Goal: Check status: Check status

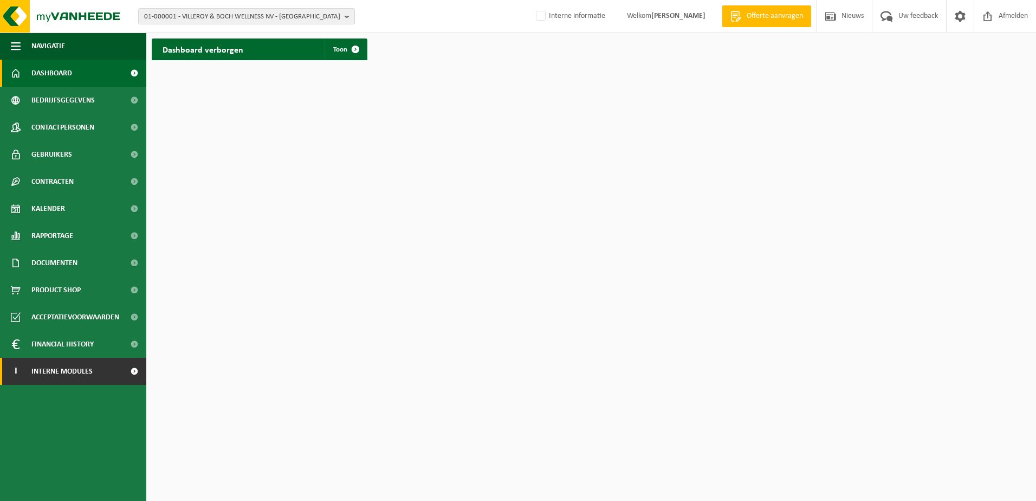
click at [60, 364] on span "Interne modules" at bounding box center [61, 371] width 61 height 27
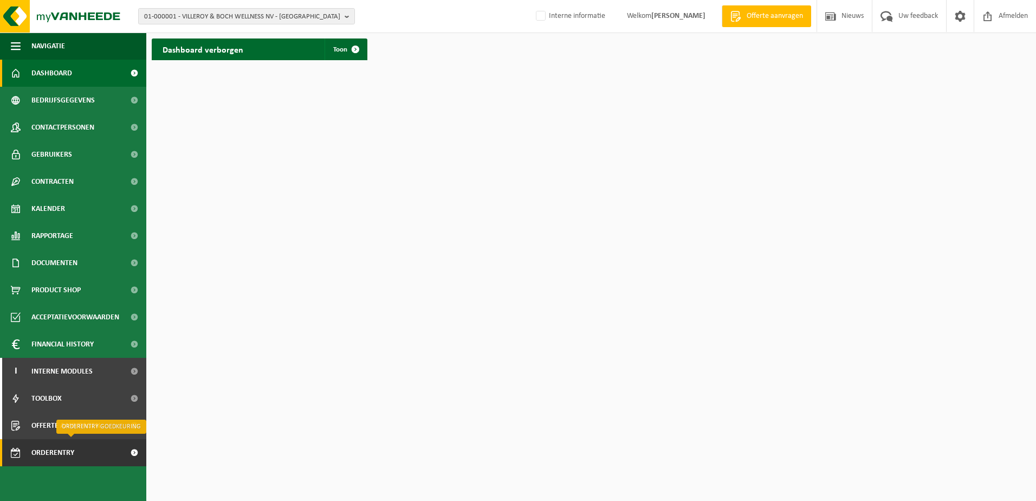
click at [52, 453] on span "Orderentry Goedkeuring" at bounding box center [76, 452] width 91 height 27
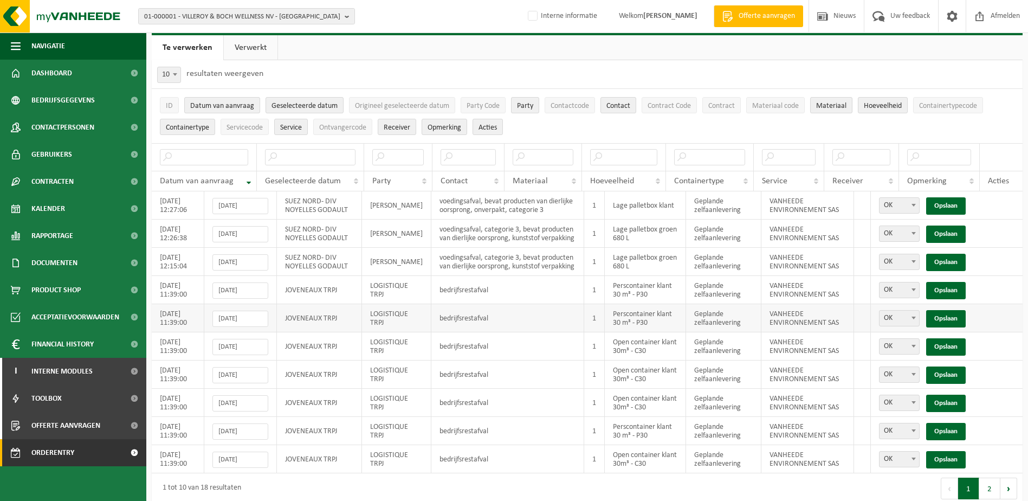
scroll to position [38, 0]
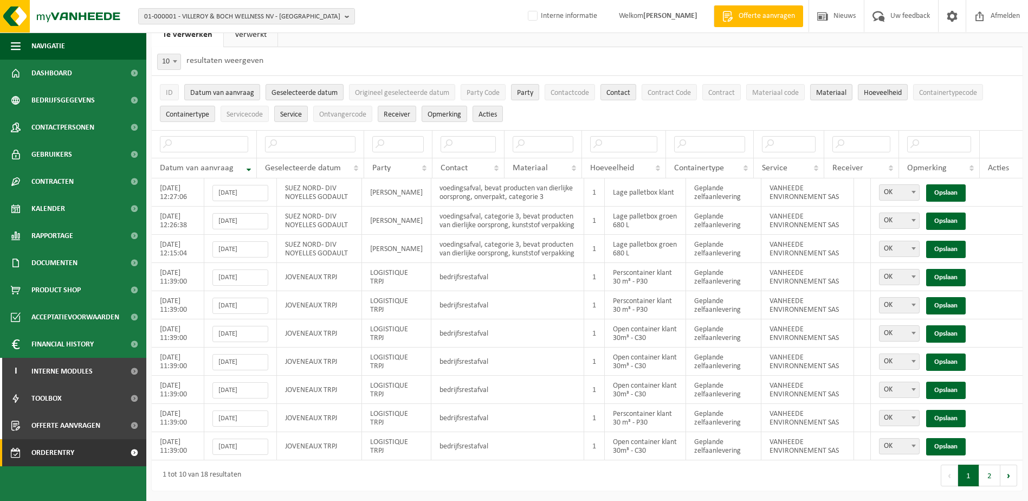
click at [234, 38] on link "Verwerkt" at bounding box center [251, 34] width 54 height 25
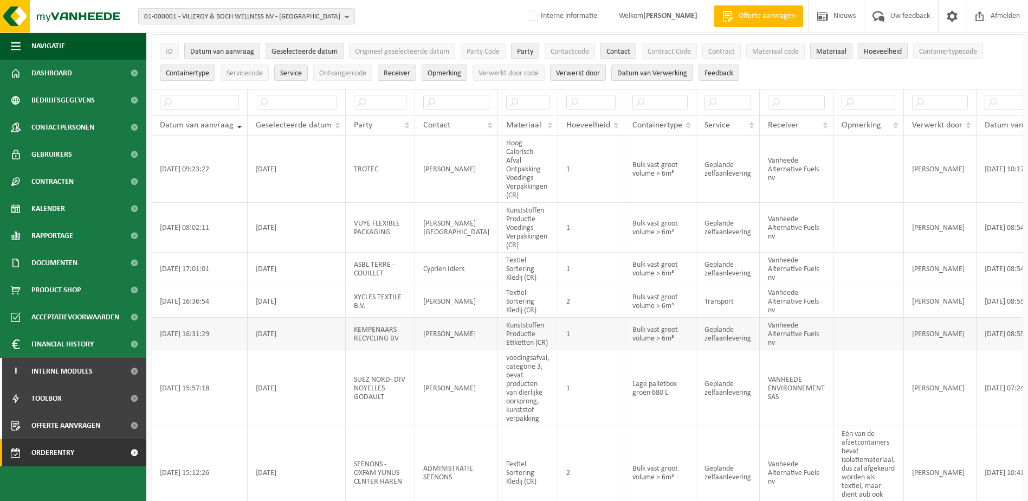
scroll to position [54, 0]
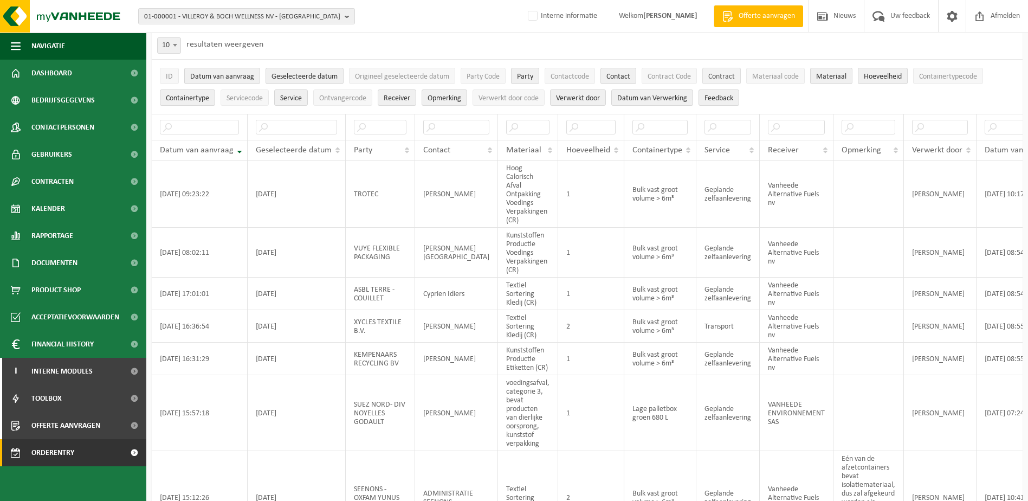
click at [722, 78] on span "Contract" at bounding box center [721, 77] width 27 height 8
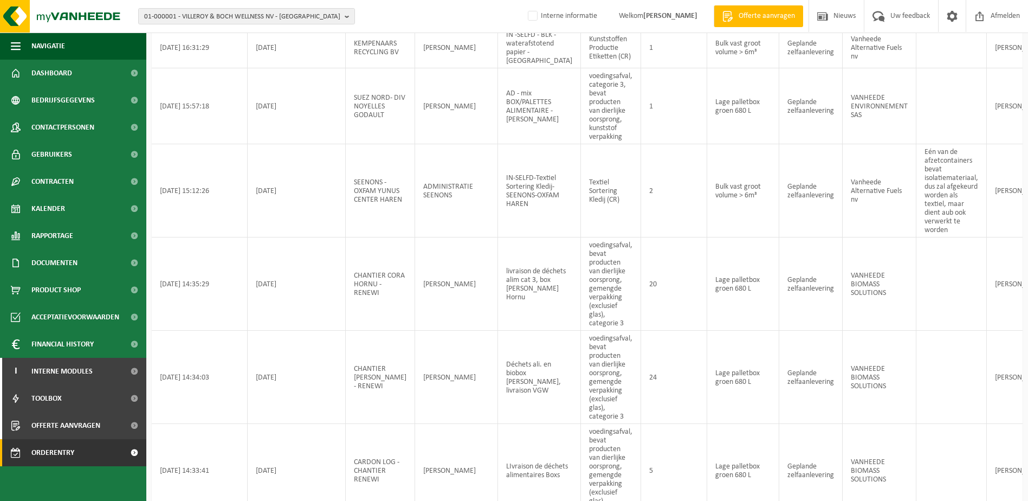
scroll to position [379, 0]
click at [779, 236] on td "Geplande zelfaanlevering" at bounding box center [810, 189] width 63 height 93
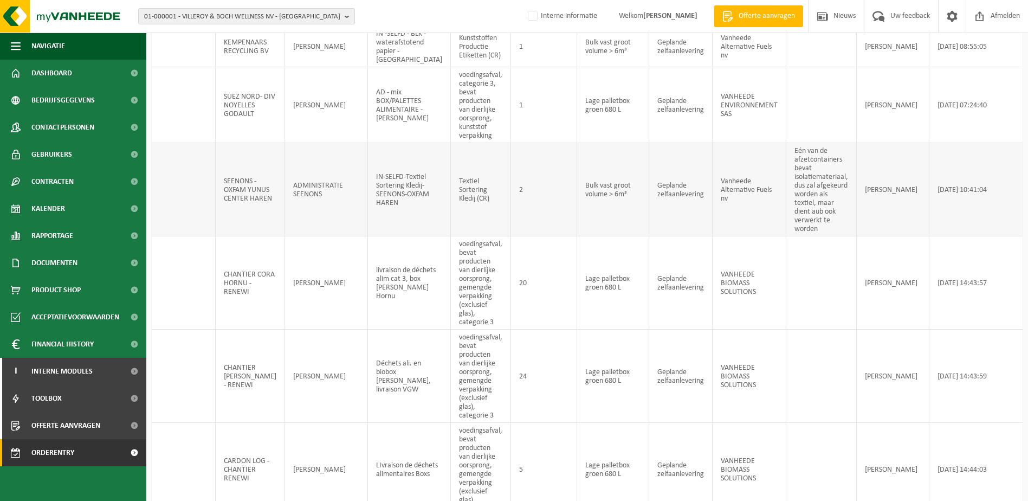
scroll to position [0, 146]
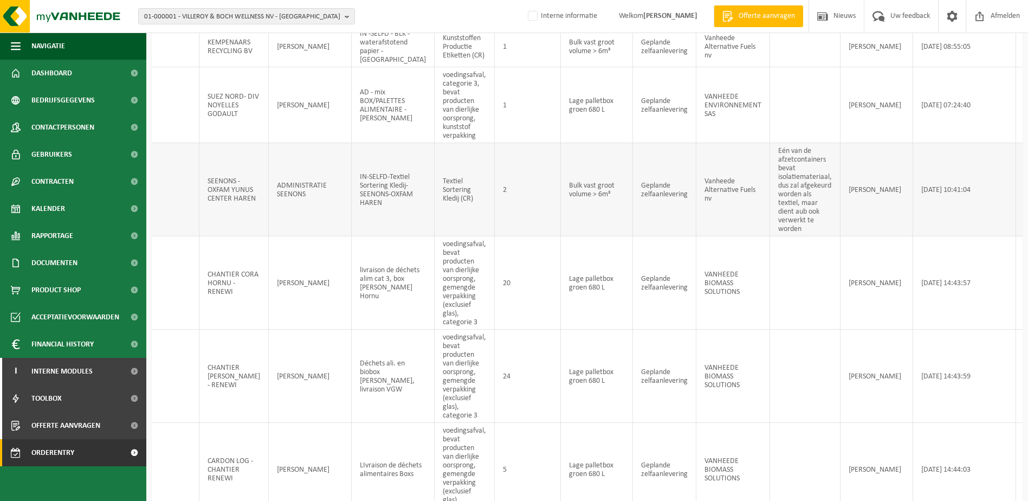
click at [289, 224] on td "ADMINISTRATIE SEENONS" at bounding box center [310, 189] width 83 height 93
click at [306, 229] on td "ADMINISTRATIE SEENONS" at bounding box center [310, 189] width 83 height 93
click at [214, 233] on td "SEENONS - OXFAM YUNUS CENTER HAREN" at bounding box center [233, 189] width 69 height 93
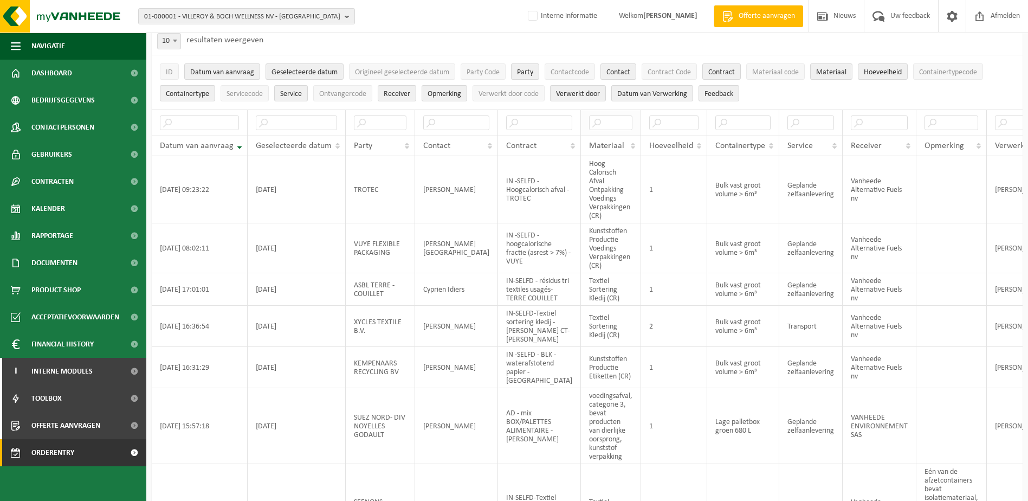
scroll to position [0, 0]
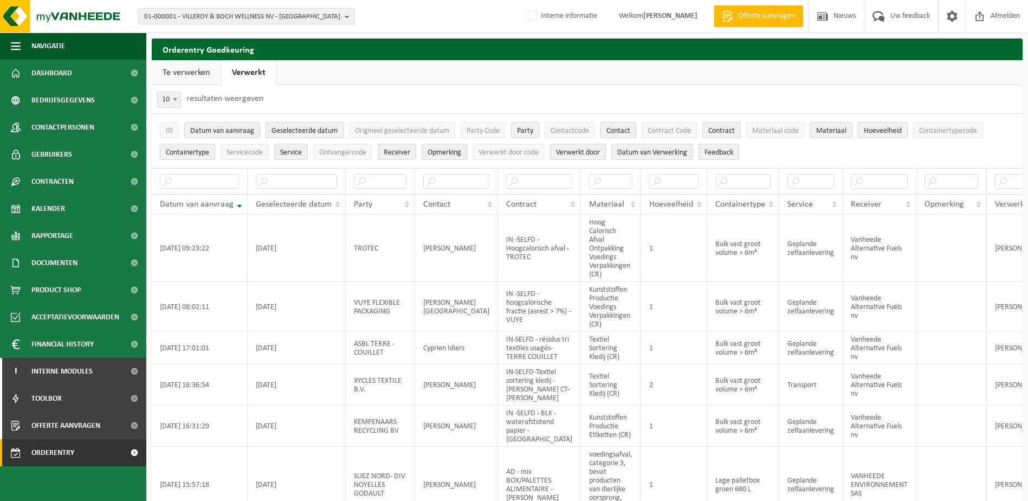
click at [722, 129] on span "Contract" at bounding box center [721, 131] width 27 height 8
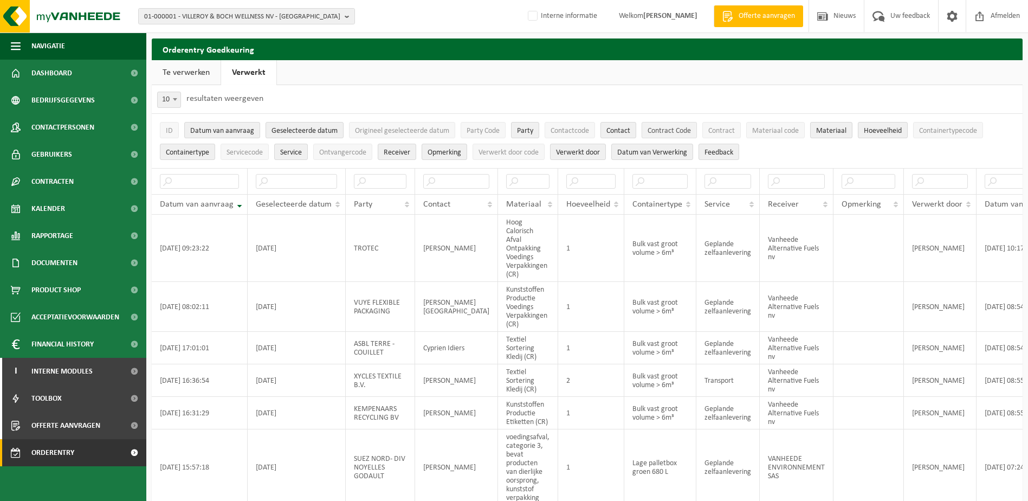
click at [675, 131] on span "Contract Code" at bounding box center [669, 131] width 43 height 8
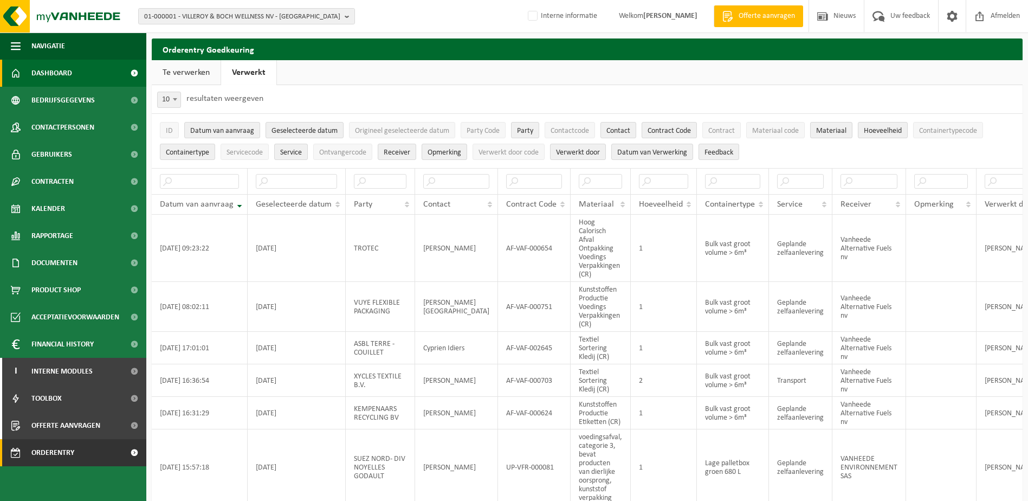
click at [61, 72] on span "Dashboard" at bounding box center [51, 73] width 41 height 27
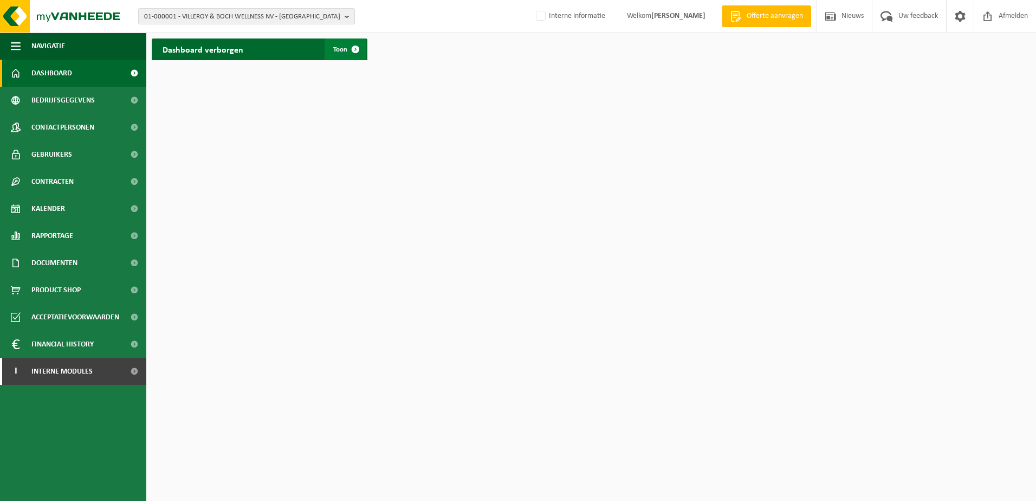
click at [345, 48] on span at bounding box center [356, 49] width 22 height 22
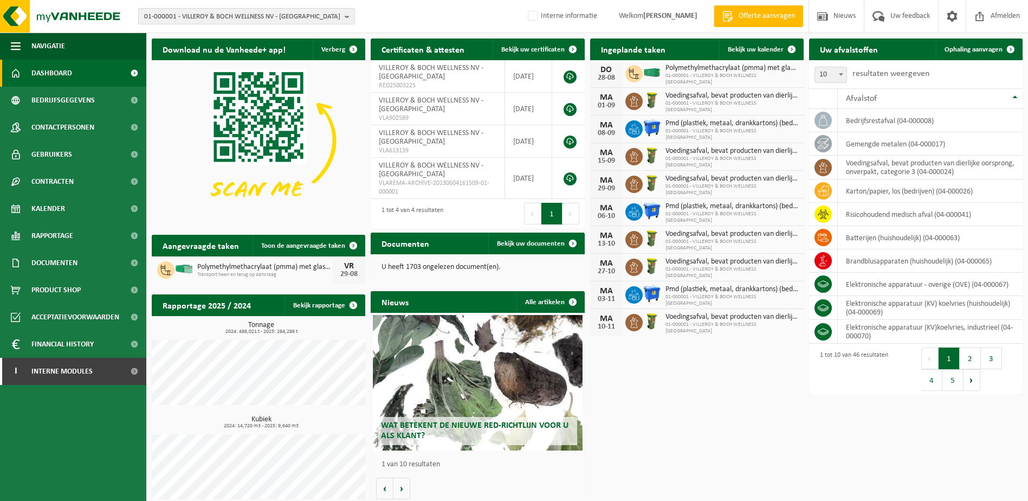
click at [348, 14] on b "button" at bounding box center [350, 16] width 10 height 15
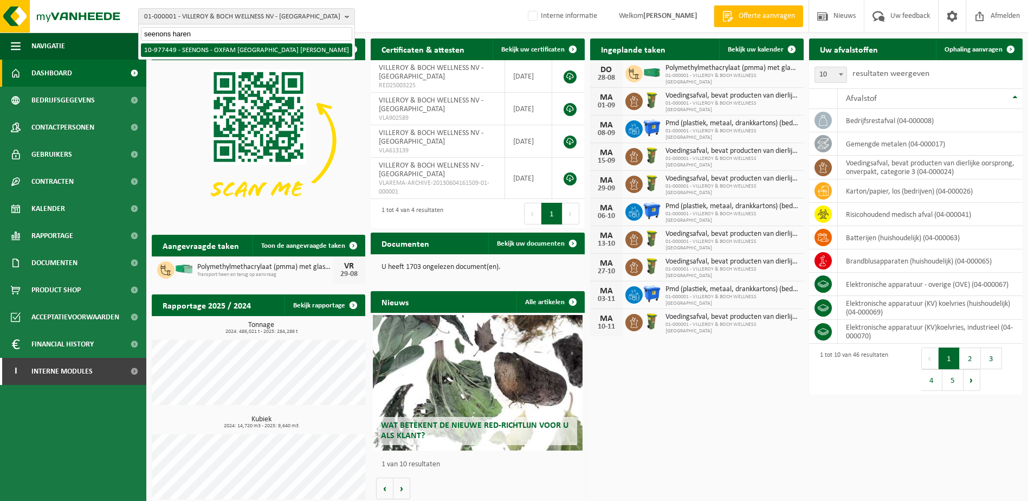
type input "seenons haren"
click at [274, 46] on li "10-977449 - SEENONS - OXFAM [GEOGRAPHIC_DATA] HAREN - HAREN" at bounding box center [246, 50] width 211 height 14
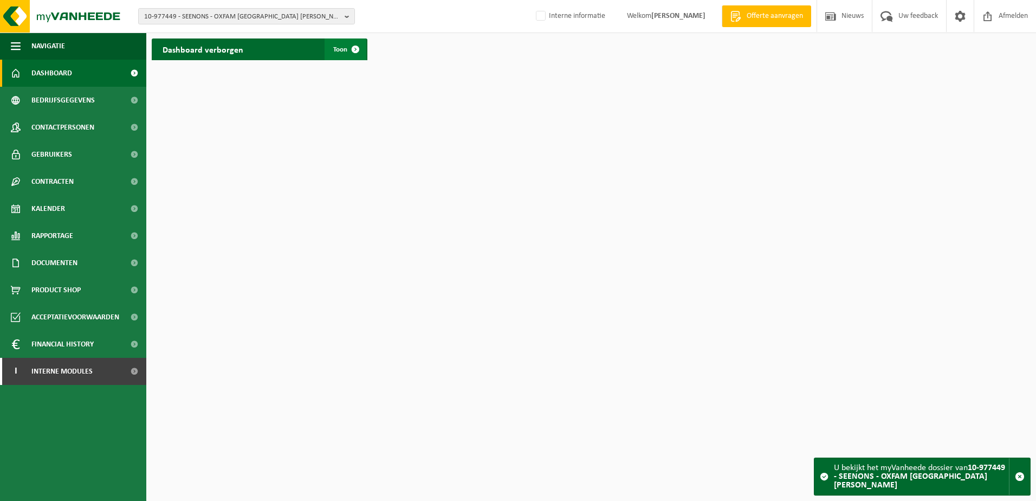
click at [338, 48] on span "Toon" at bounding box center [340, 49] width 14 height 7
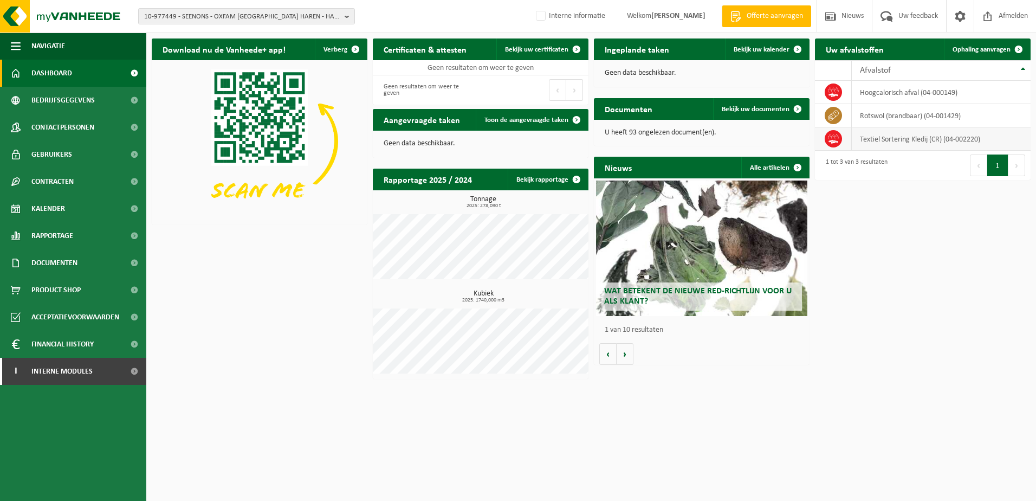
click at [919, 143] on td "Textiel Sortering Kledij (CR) (04-002220)" at bounding box center [941, 138] width 179 height 23
click at [829, 139] on icon at bounding box center [833, 138] width 11 height 11
click at [528, 122] on span "Toon de aangevraagde taken" at bounding box center [527, 120] width 84 height 7
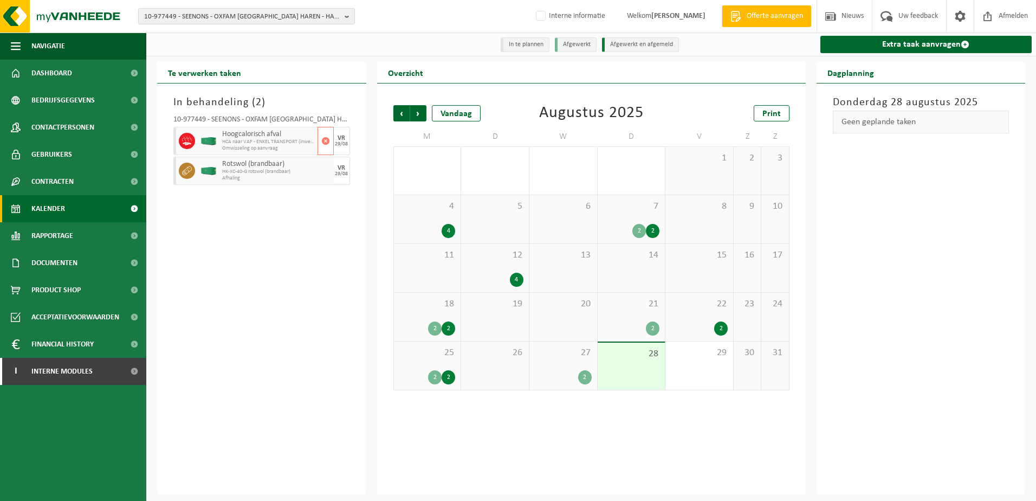
click at [254, 140] on span "HCA naar VAF - ENKEL TRANSPORT (inwegen: AF-VAF-002672)" at bounding box center [268, 142] width 93 height 7
click at [184, 140] on icon at bounding box center [187, 141] width 10 height 10
click at [244, 140] on span "HCA naar VAF - ENKEL TRANSPORT (inwegen: AF-VAF-002672)" at bounding box center [268, 142] width 93 height 7
